Goal: Use online tool/utility: Utilize a website feature to perform a specific function

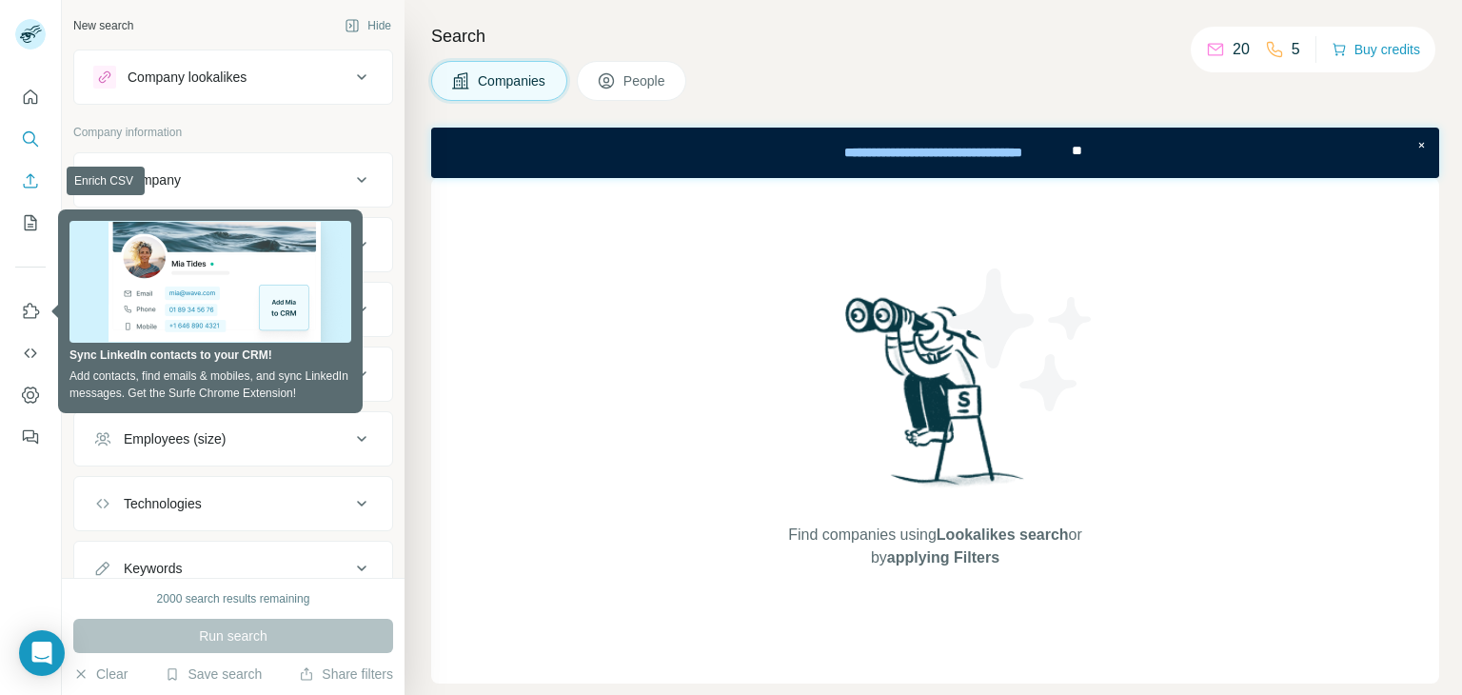
click at [27, 179] on icon "Enrich CSV" at bounding box center [30, 180] width 19 height 19
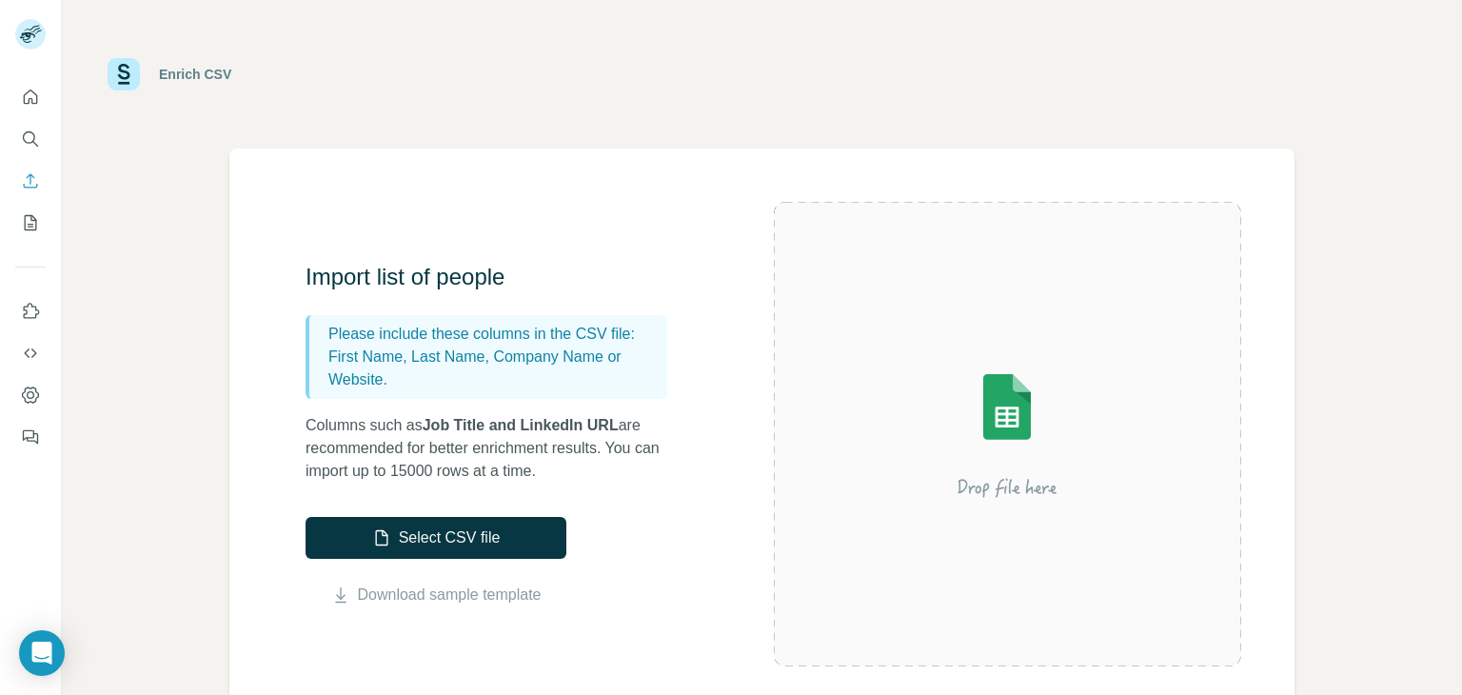
click at [624, 69] on div "Enrich CSV" at bounding box center [762, 74] width 1309 height 57
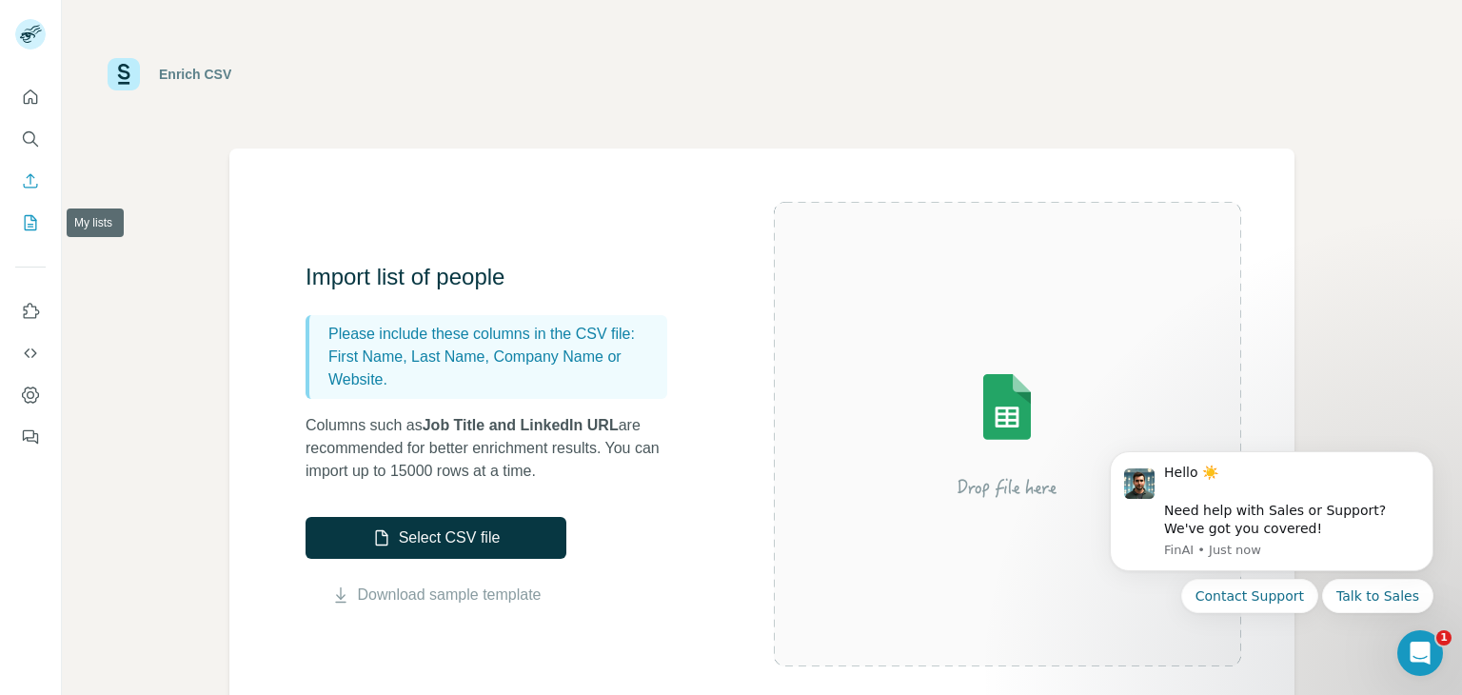
click at [27, 224] on icon "My lists" at bounding box center [30, 222] width 19 height 19
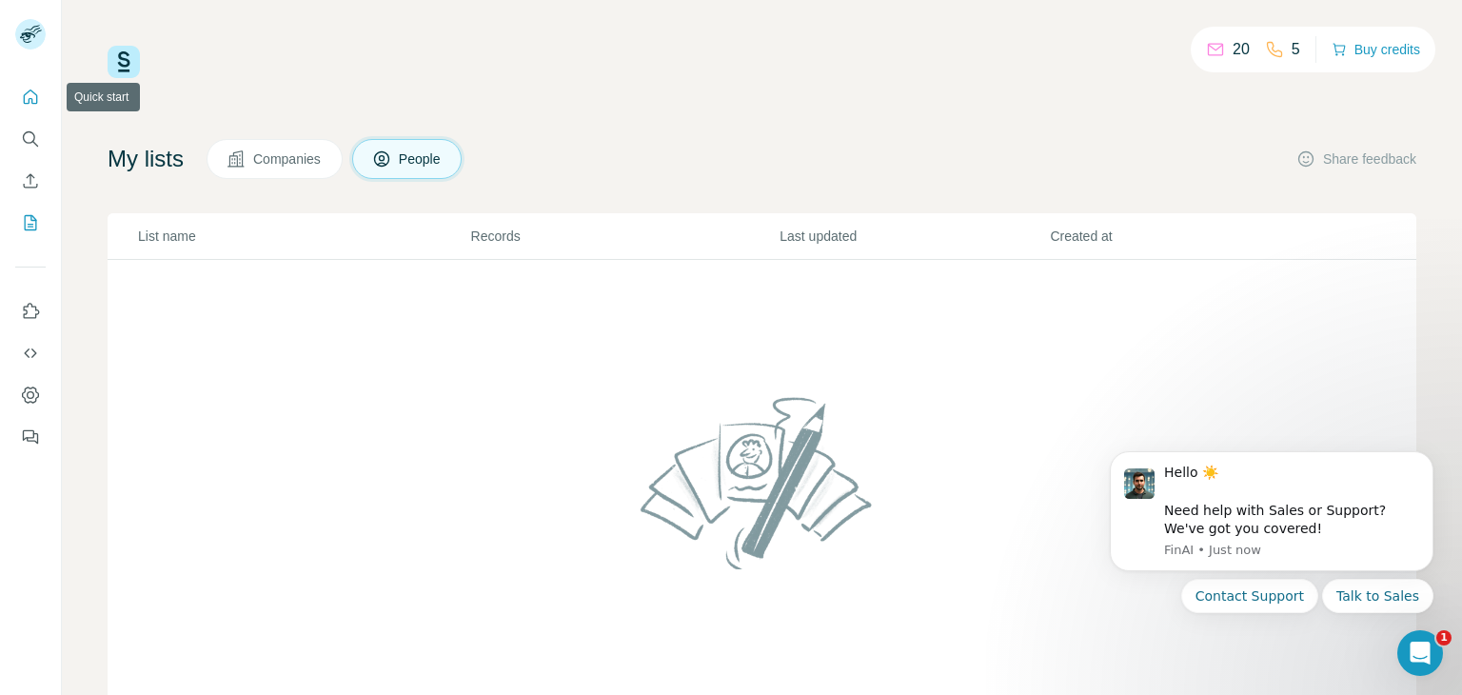
click at [30, 98] on icon "Quick start" at bounding box center [31, 96] width 14 height 14
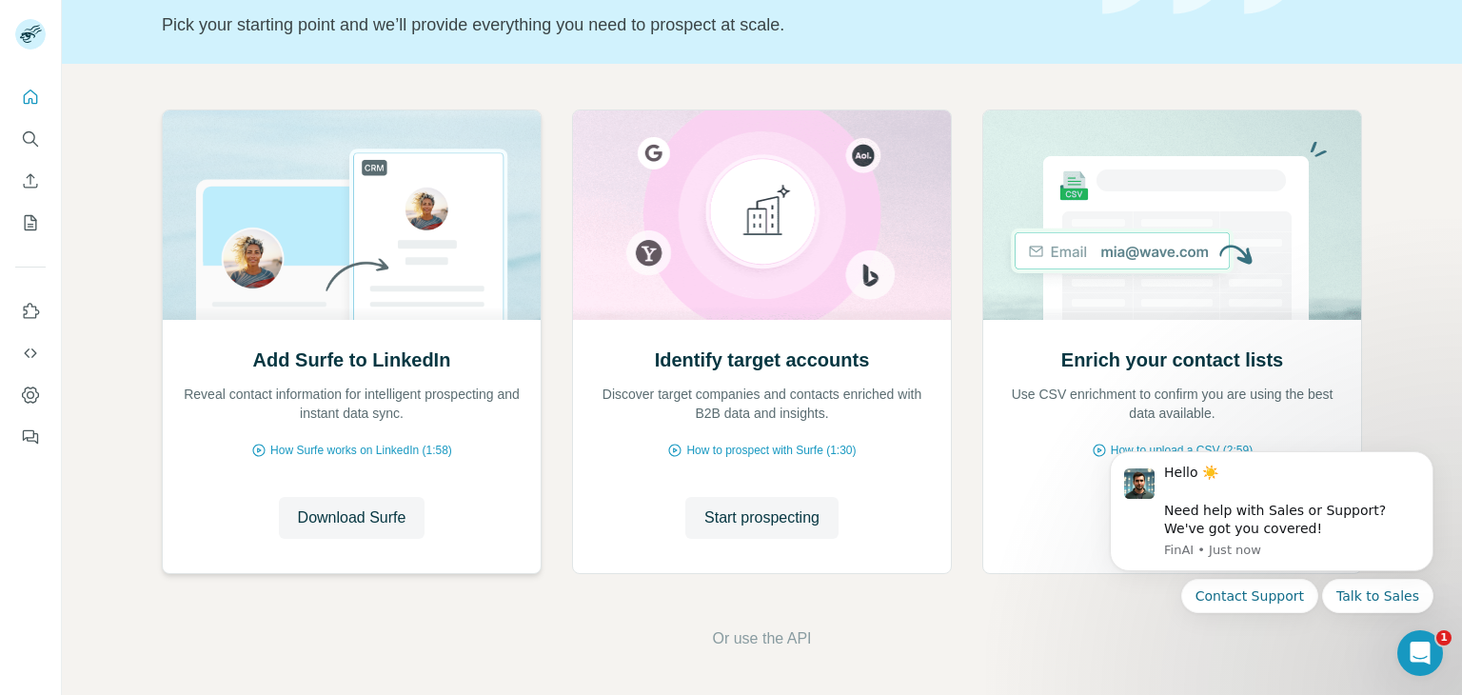
scroll to position [128, 0]
click at [37, 144] on icon "Search" at bounding box center [30, 138] width 19 height 19
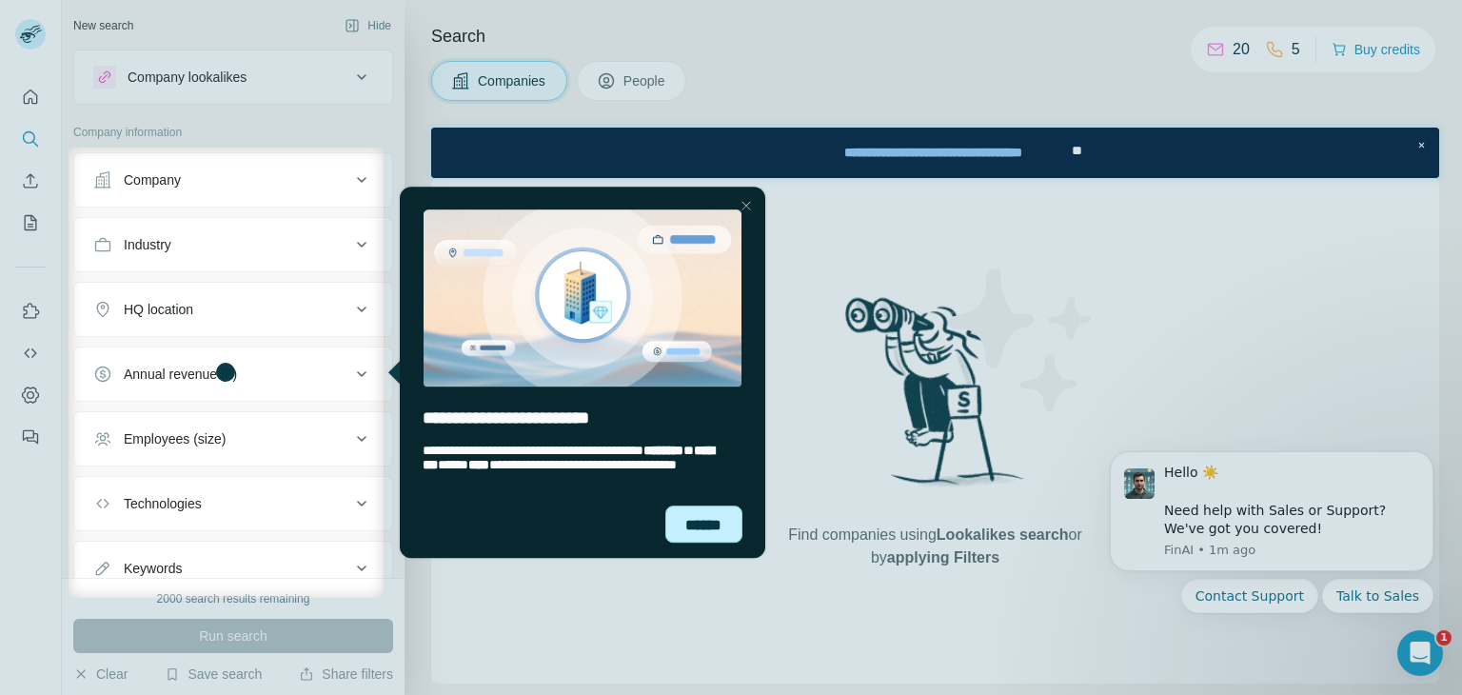
click at [710, 517] on div "******" at bounding box center [703, 523] width 78 height 37
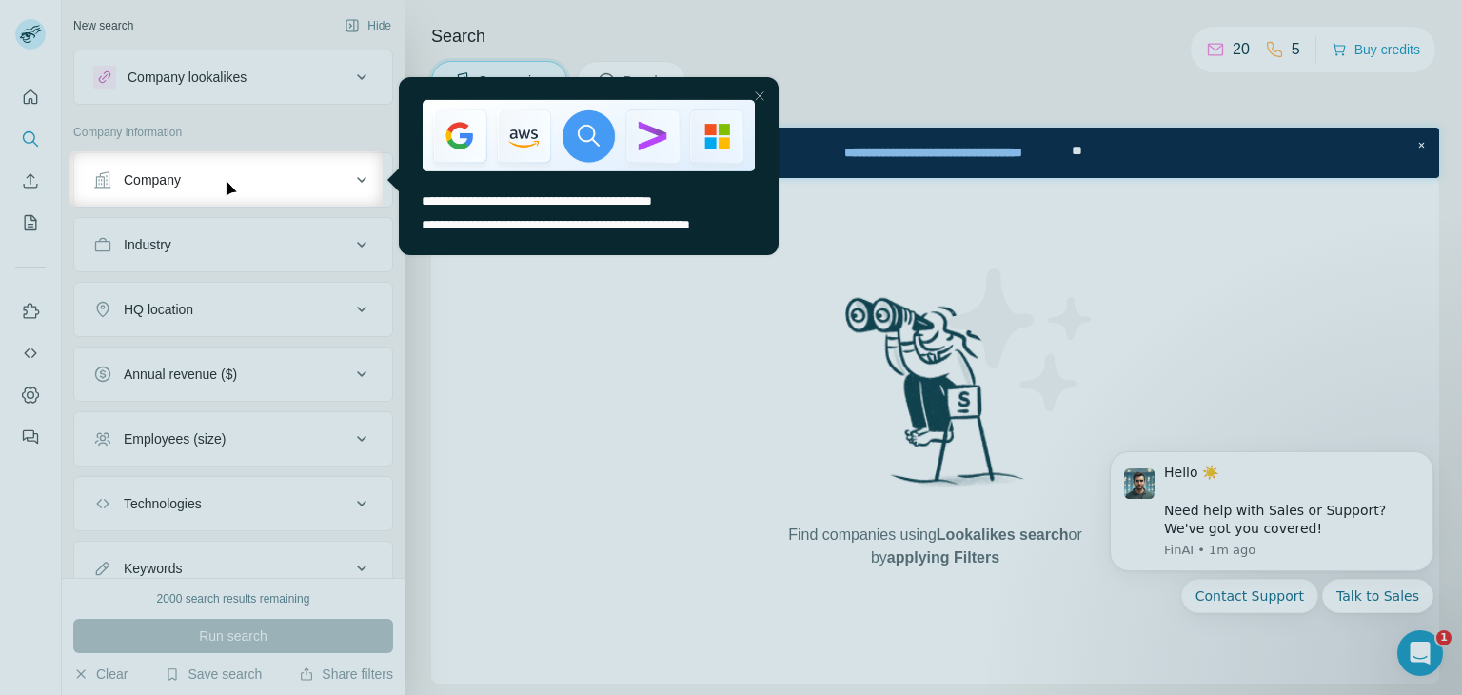
click at [762, 101] on div "Close Step" at bounding box center [758, 95] width 23 height 23
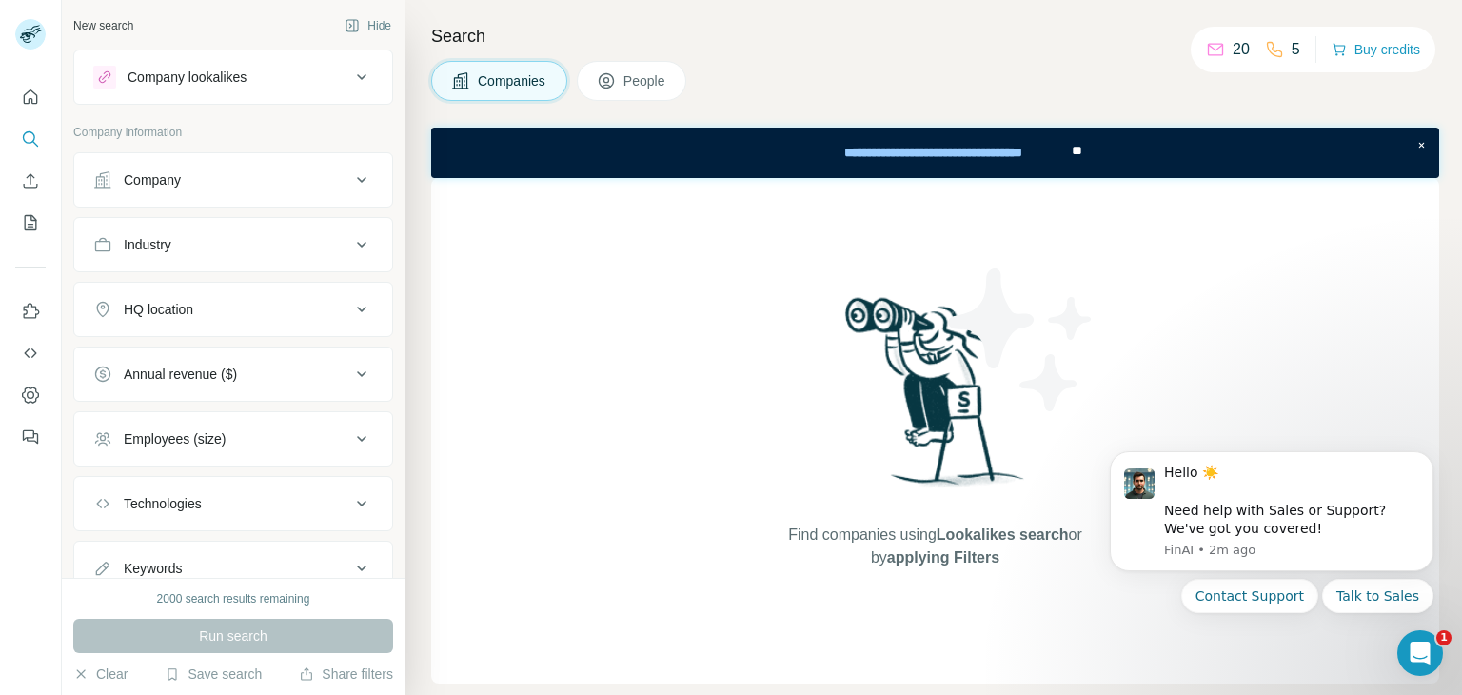
scroll to position [69, 0]
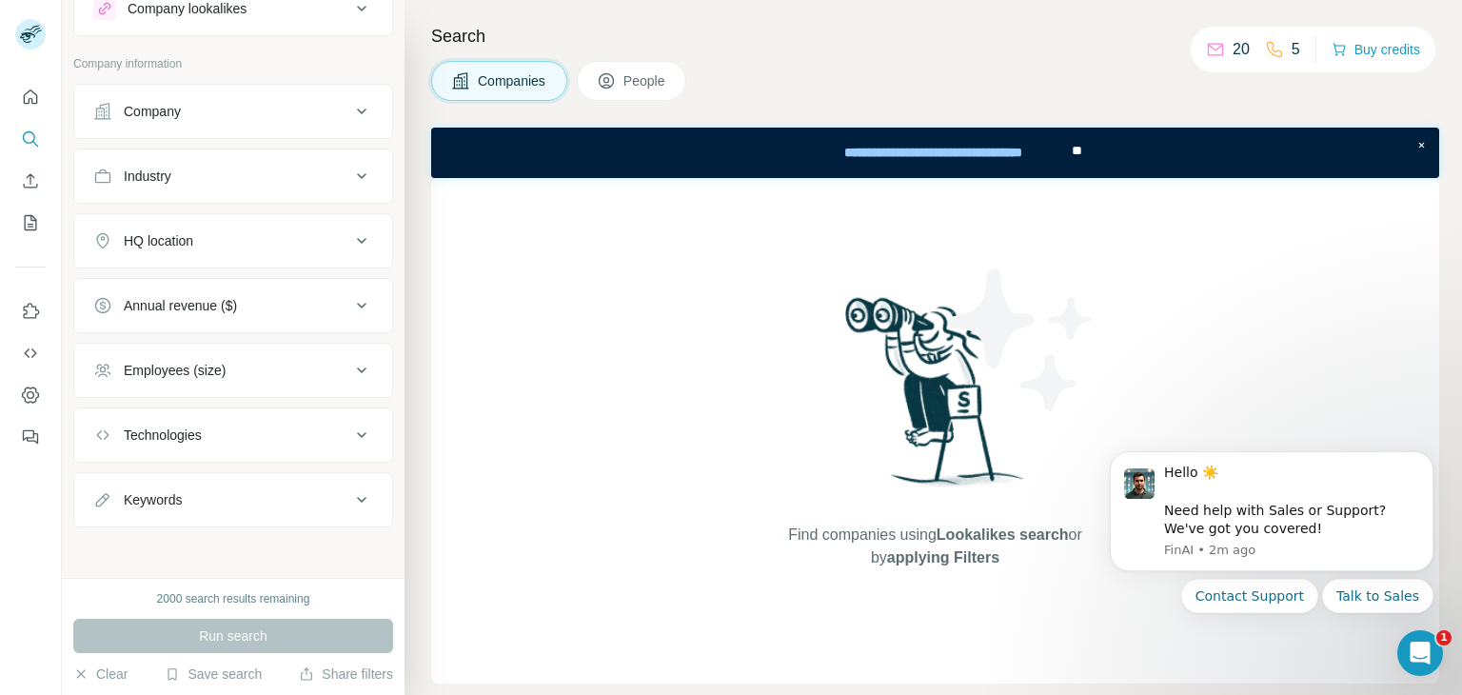
click at [221, 496] on div "Keywords" at bounding box center [221, 499] width 257 height 19
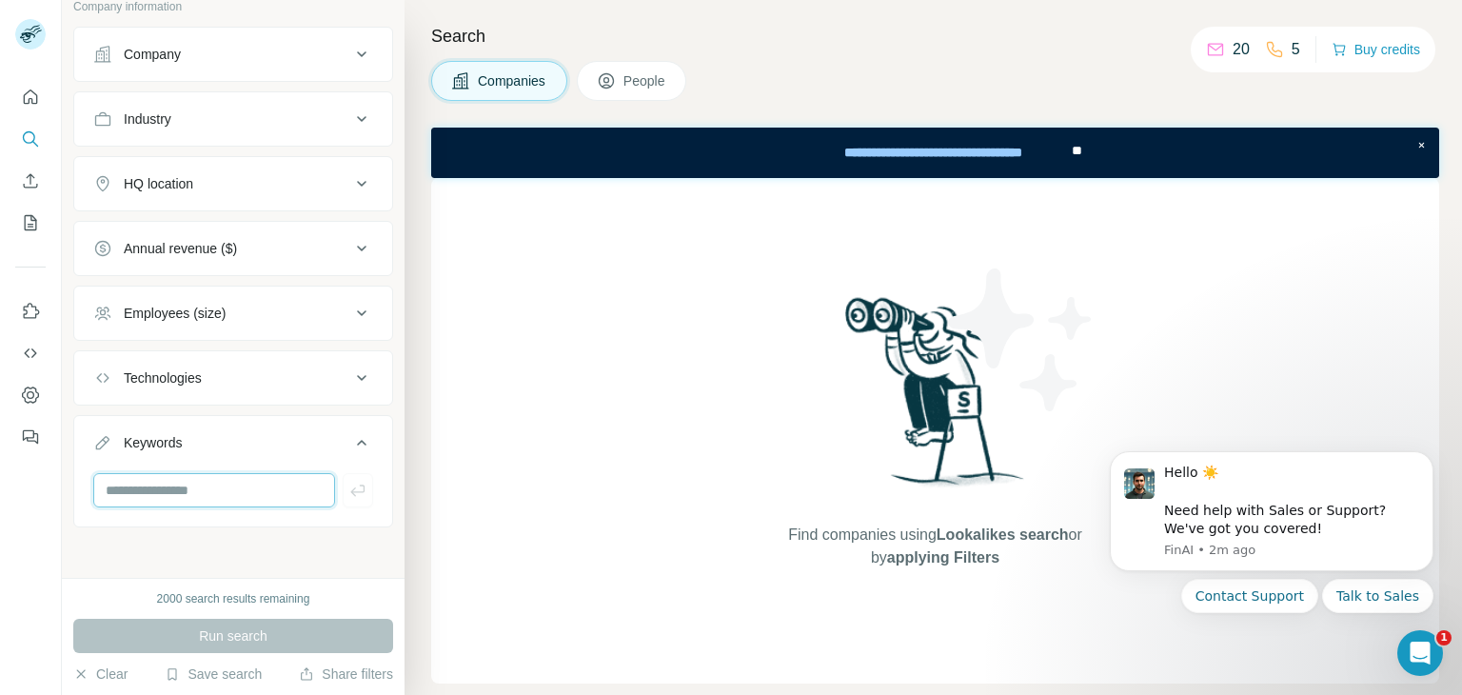
click at [152, 496] on input "text" at bounding box center [214, 490] width 242 height 34
